Goal: Find specific page/section: Find specific page/section

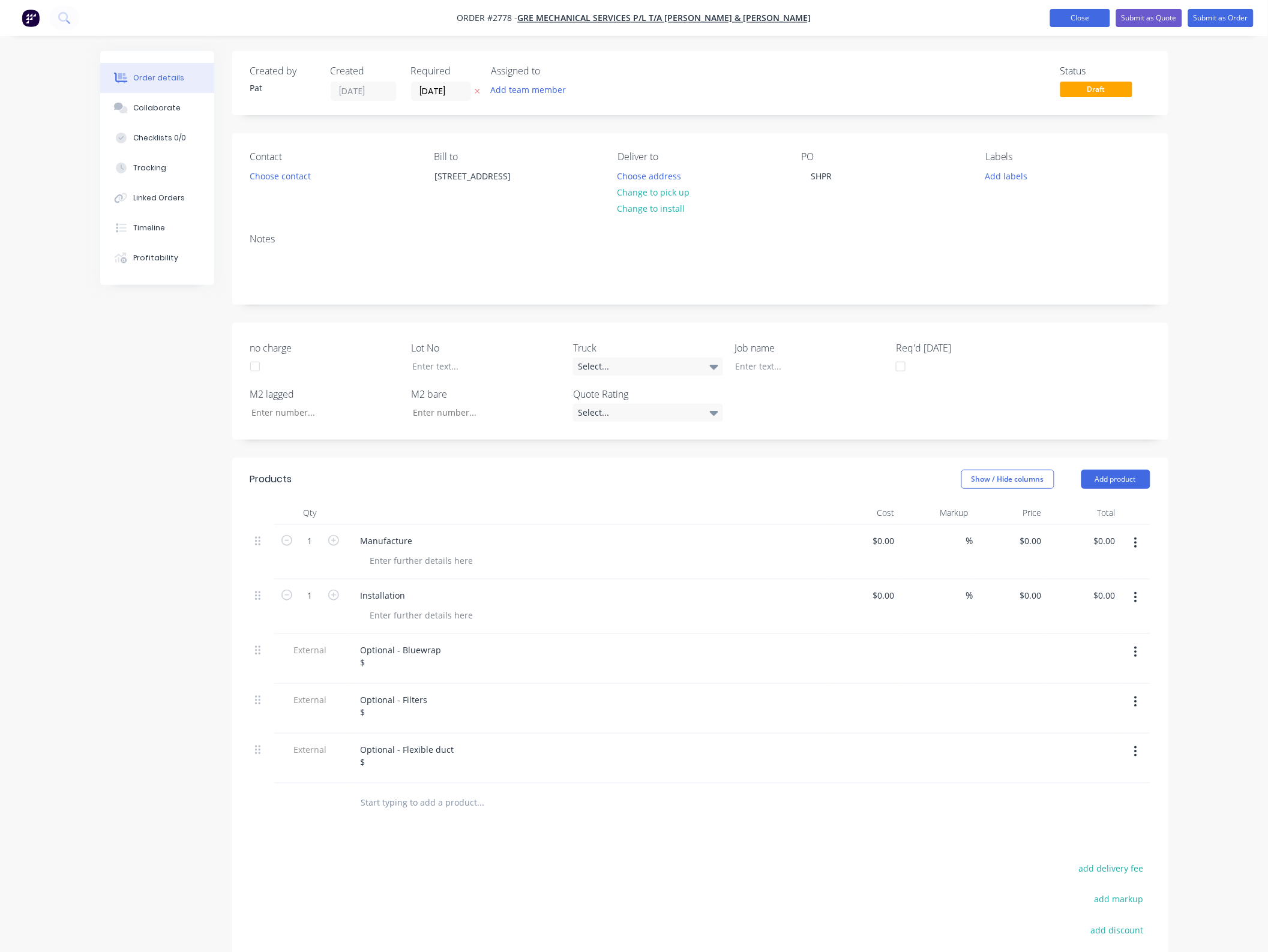
click at [1083, 15] on button "Close" at bounding box center [1080, 18] width 60 height 18
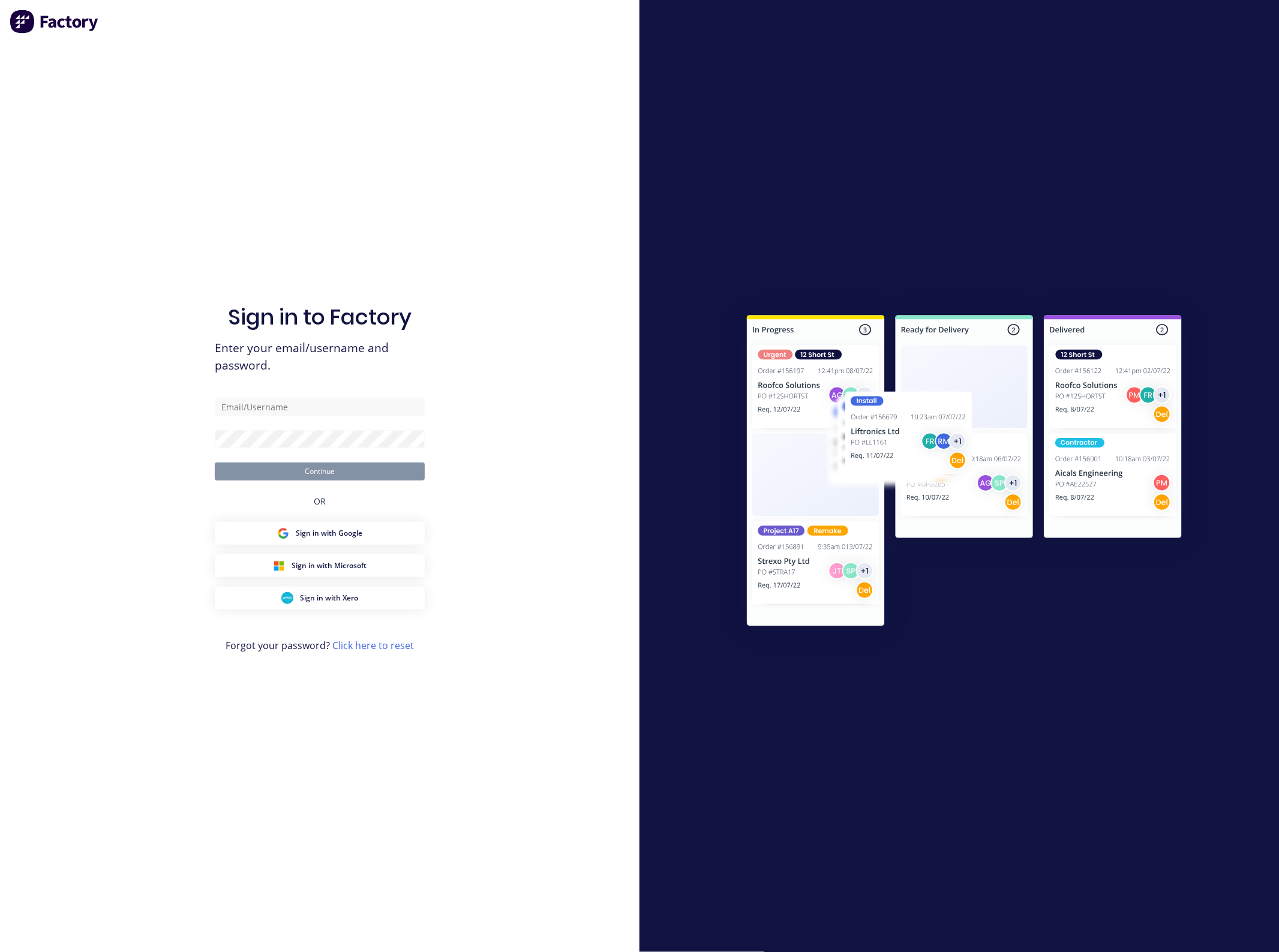
type input "[EMAIL_ADDRESS][DOMAIN_NAME]"
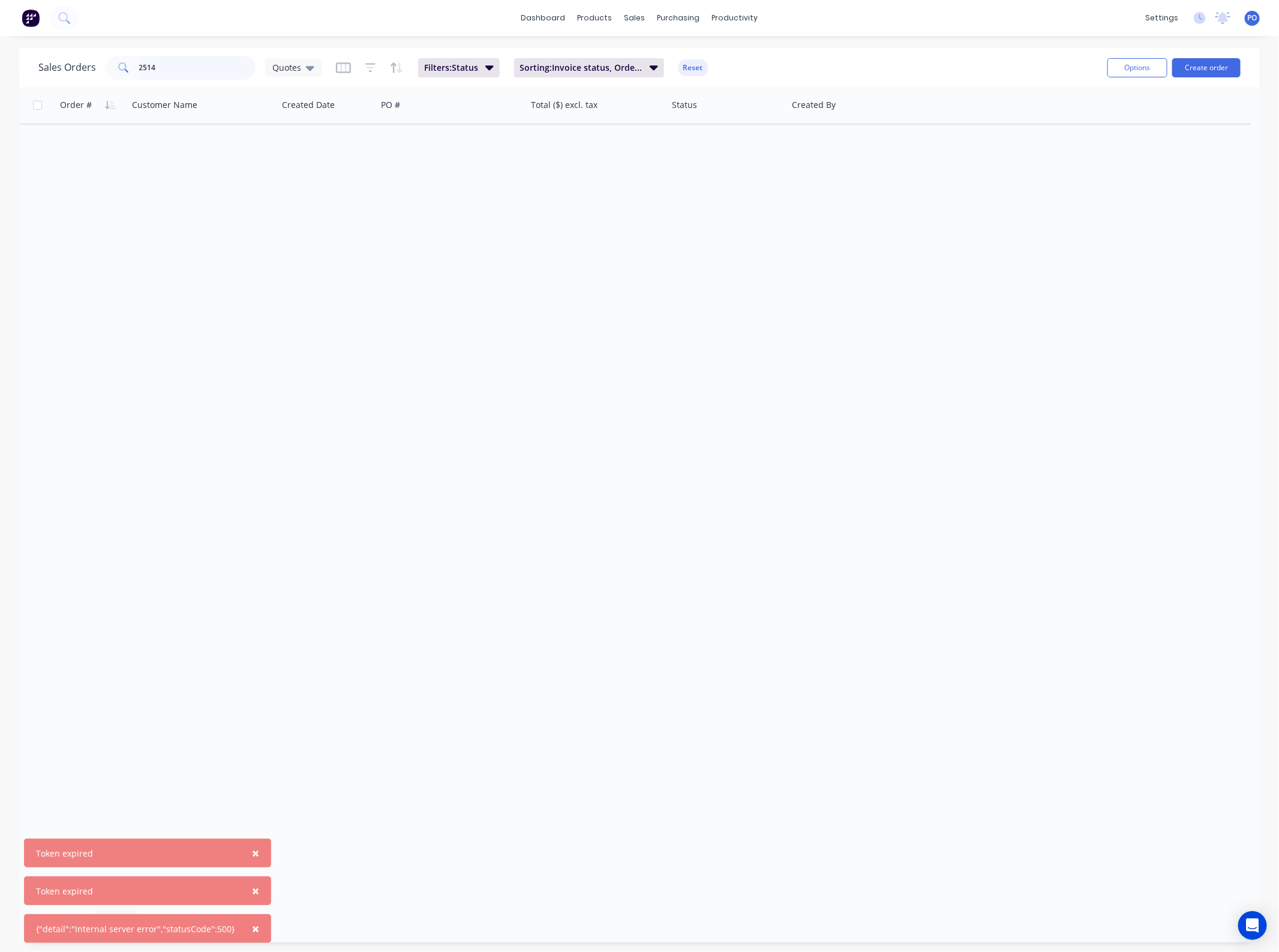
click at [187, 61] on input "2514" at bounding box center [197, 67] width 117 height 24
type input "2"
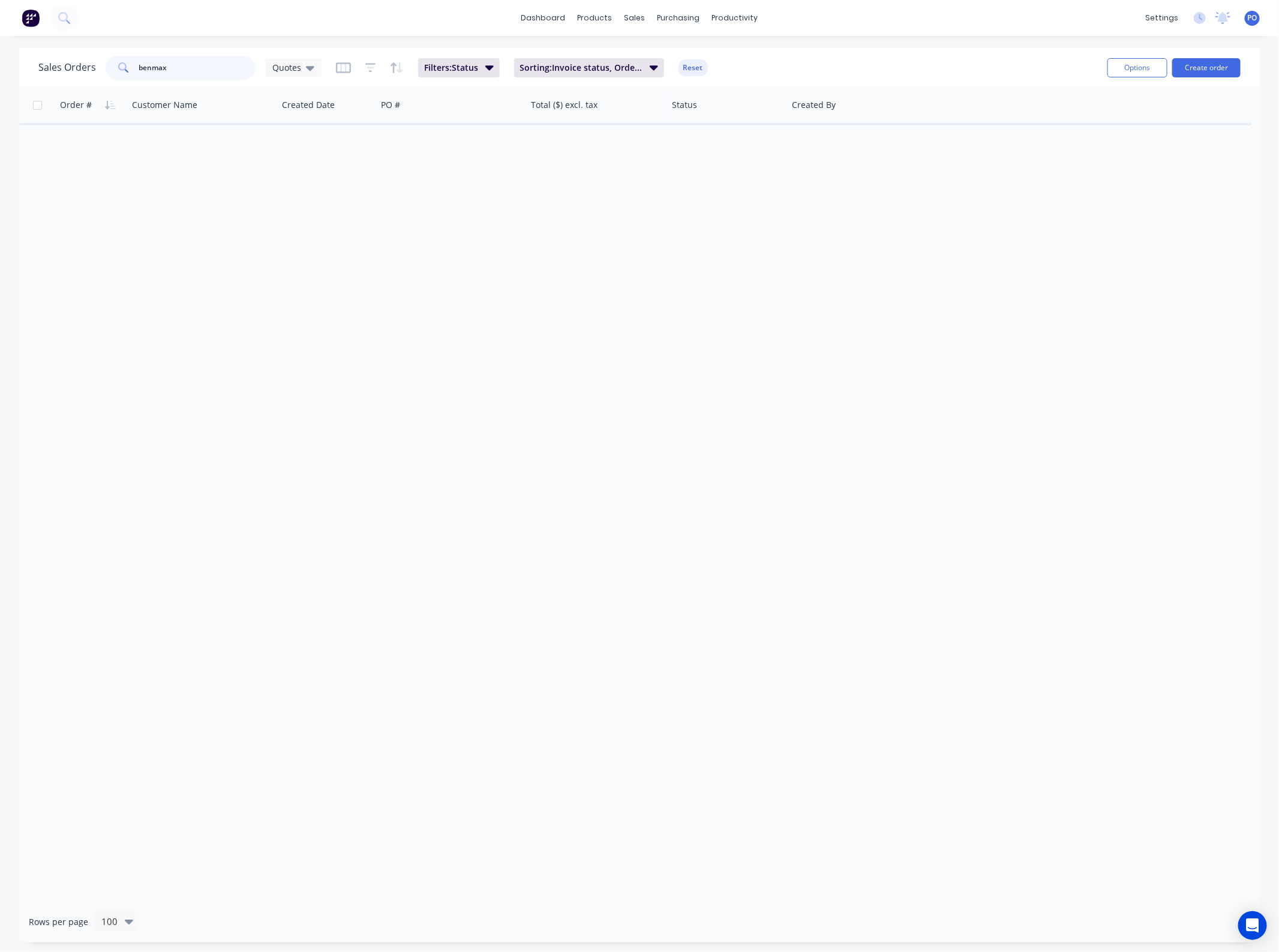
type input "benmax"
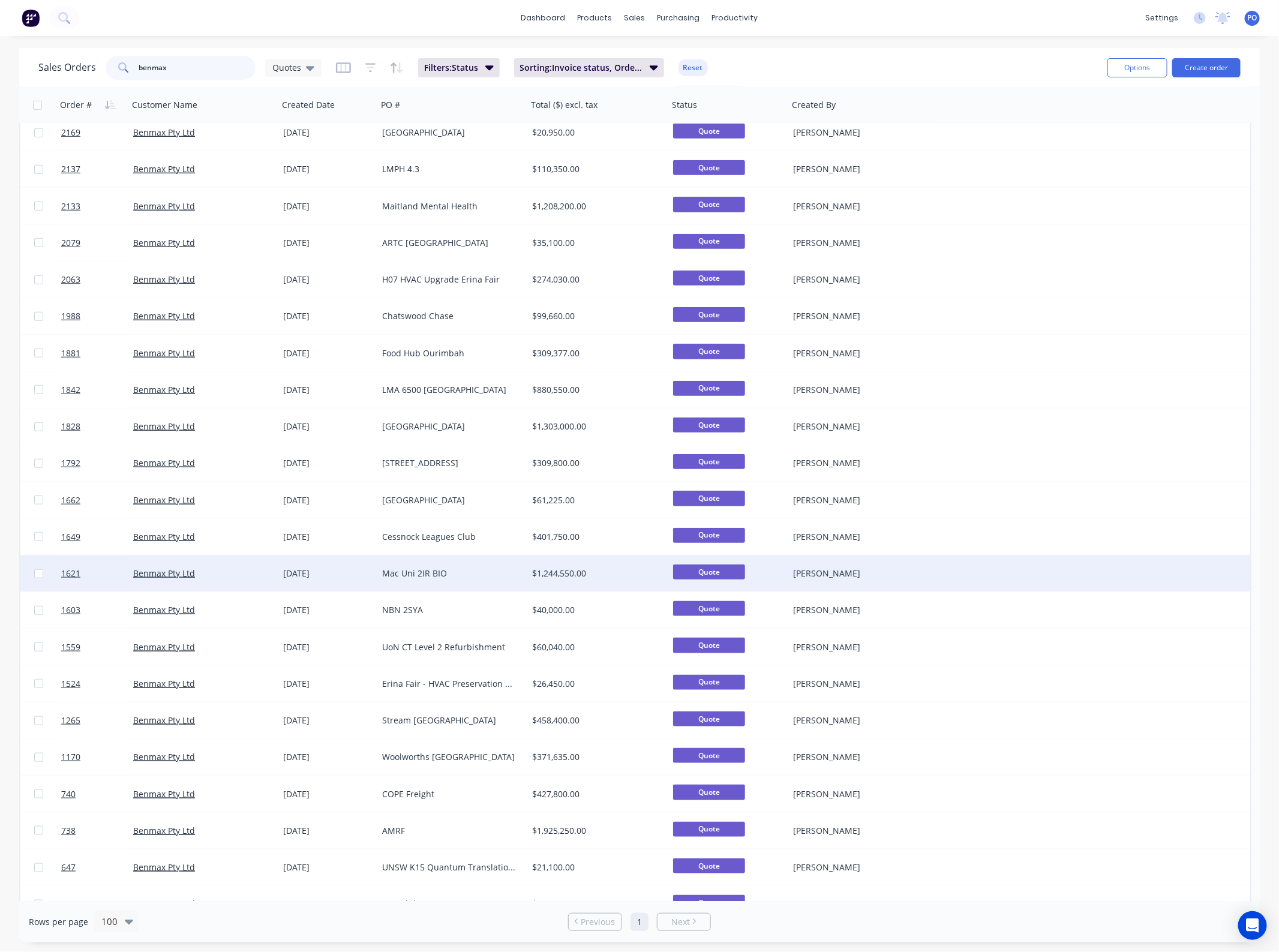
scroll to position [450, 0]
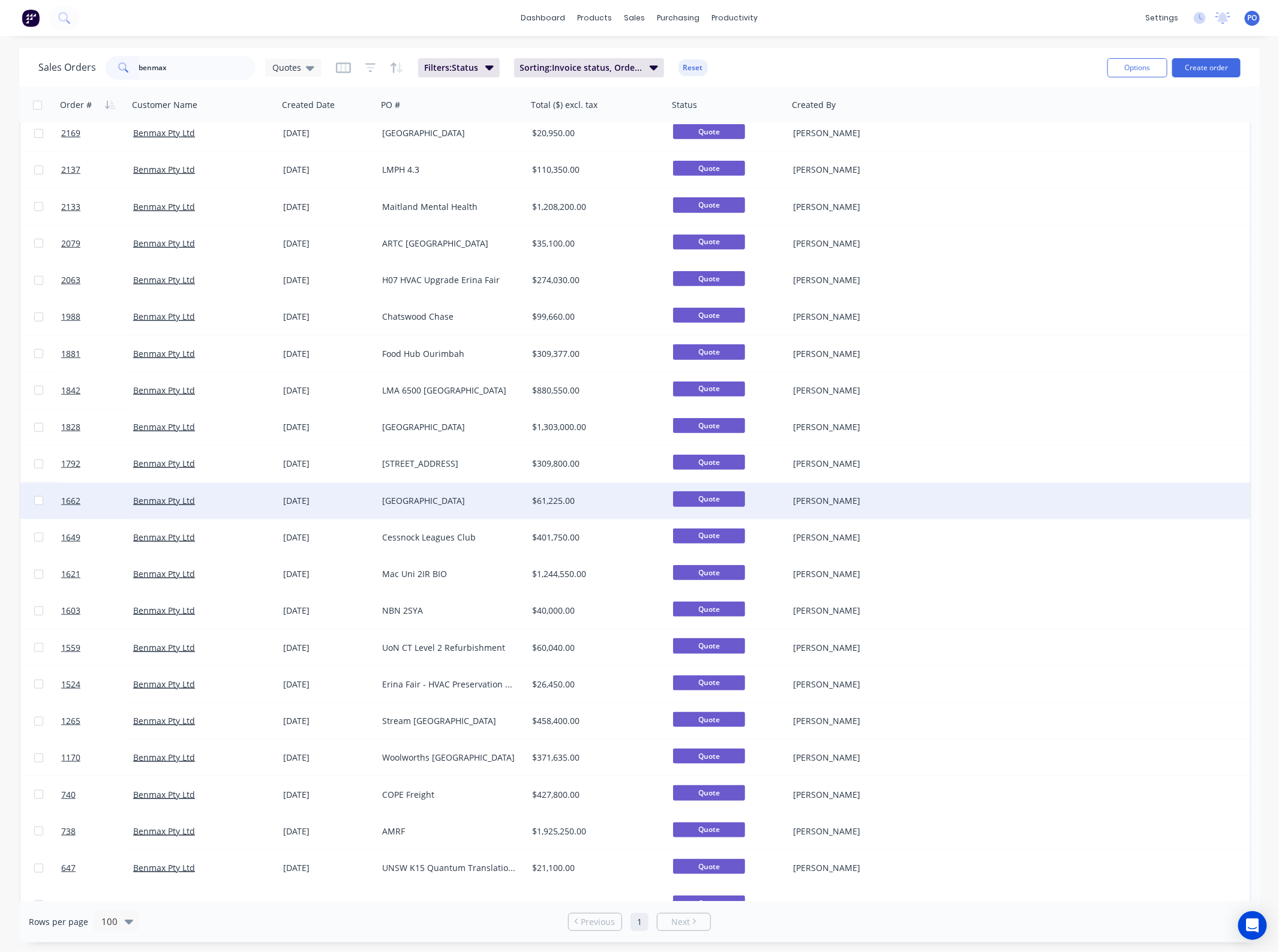
click at [475, 501] on div "[GEOGRAPHIC_DATA]" at bounding box center [449, 501] width 133 height 12
